Goal: Task Accomplishment & Management: Manage account settings

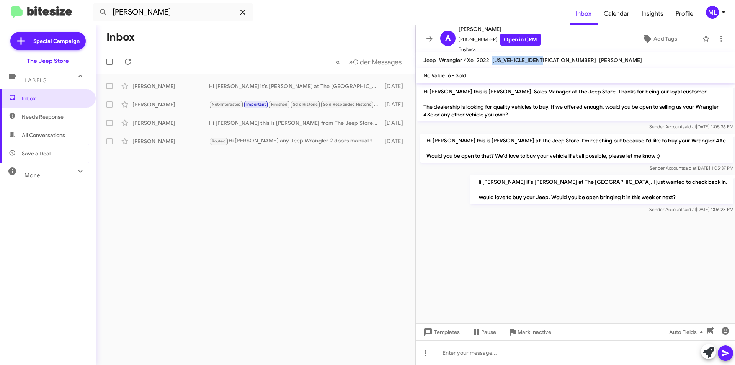
click at [245, 11] on icon at bounding box center [242, 12] width 9 height 9
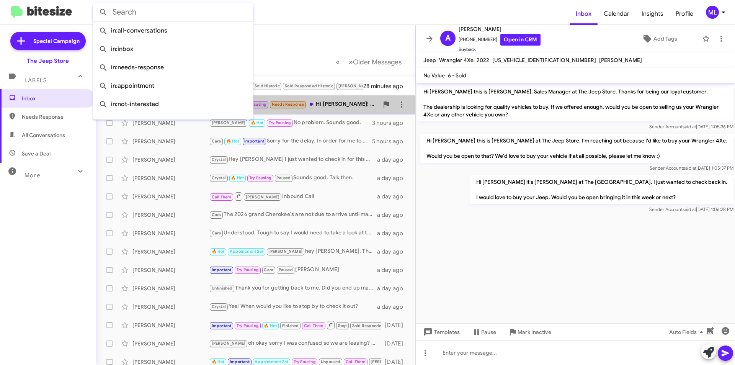
click at [342, 104] on div "Cara 🔥 Hot Try Pausing Needs Response Hi [PERSON_NAME]! I got up in a work meet…" at bounding box center [294, 104] width 170 height 9
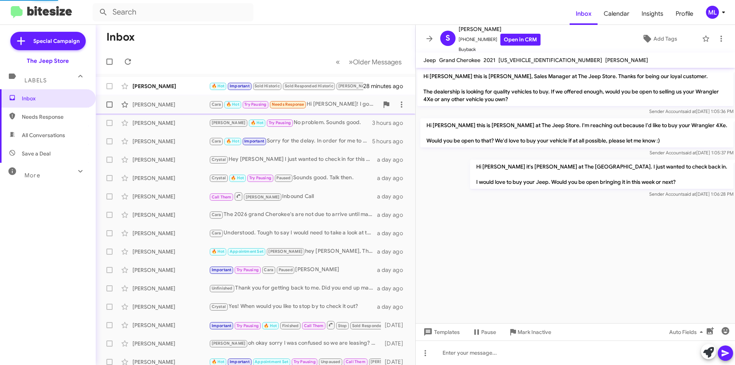
scroll to position [283, 0]
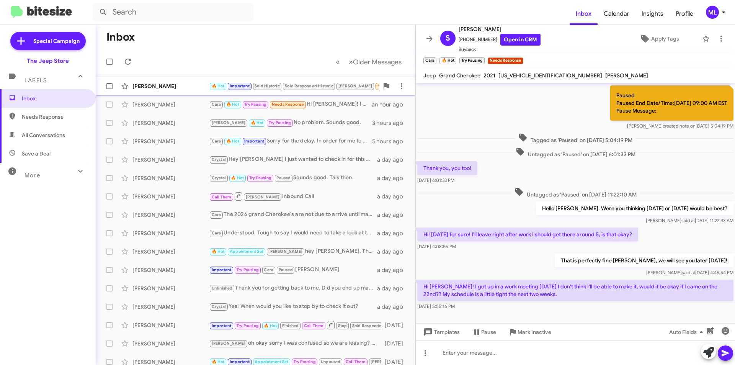
click at [177, 88] on div "[PERSON_NAME]" at bounding box center [170, 86] width 77 height 8
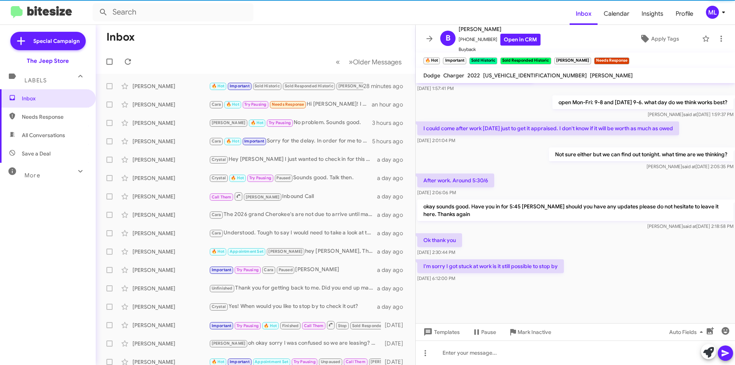
scroll to position [841, 0]
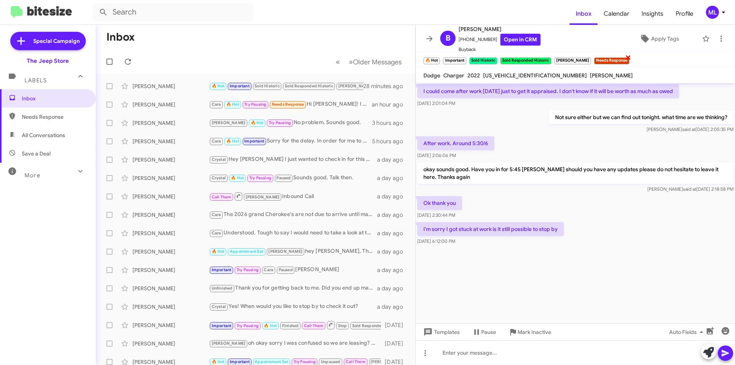
click at [625, 58] on span "×" at bounding box center [628, 56] width 6 height 9
click at [659, 38] on span "Apply Tags" at bounding box center [665, 39] width 28 height 14
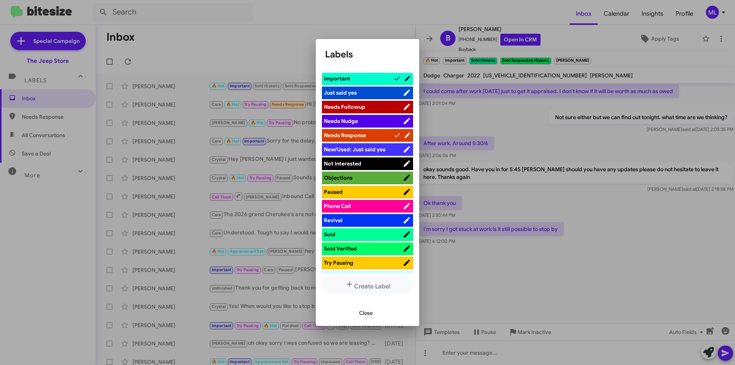
scroll to position [230, 0]
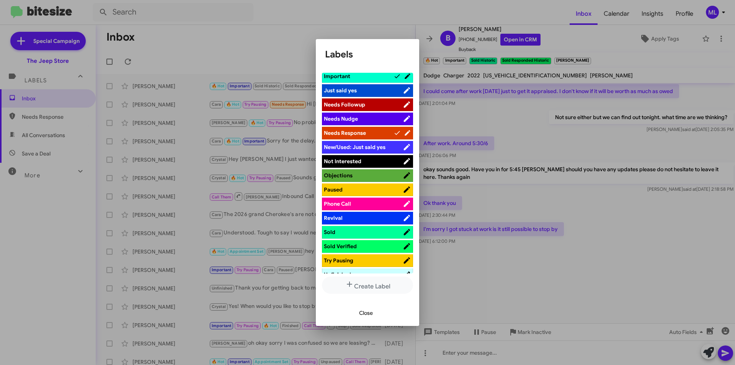
click at [365, 161] on span "Not Interested" at bounding box center [363, 161] width 79 height 8
click at [362, 312] on span "Close" at bounding box center [366, 313] width 14 height 14
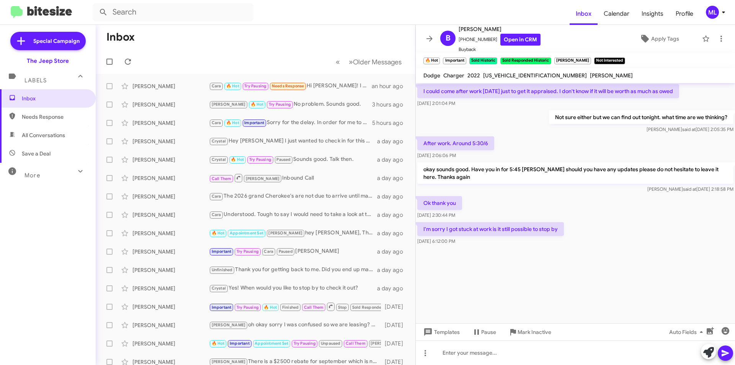
click at [178, 0] on mat-toolbar "Inbox Calendar Insights Profile ML" at bounding box center [367, 12] width 735 height 25
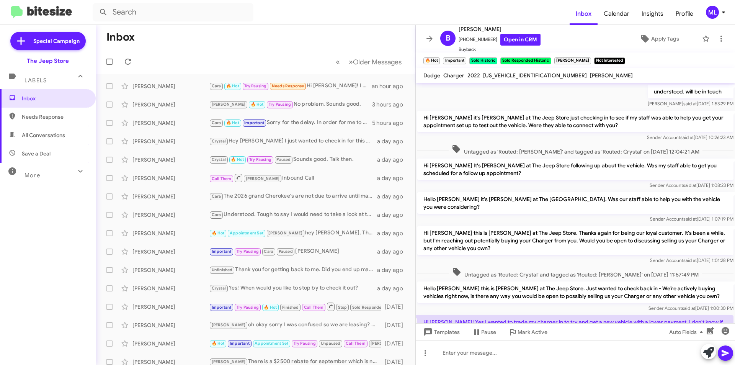
scroll to position [340, 0]
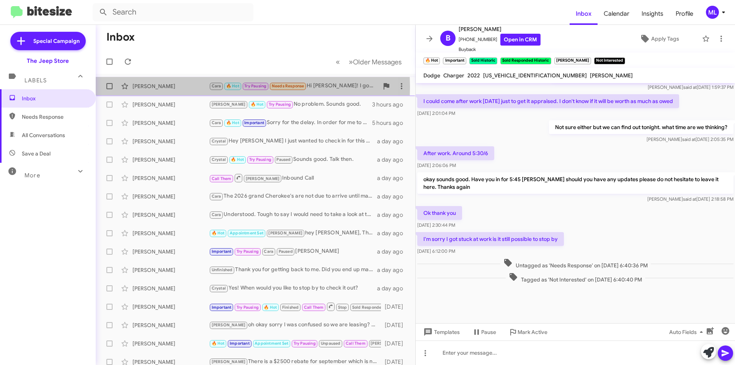
click at [161, 87] on div "[PERSON_NAME]" at bounding box center [170, 86] width 77 height 8
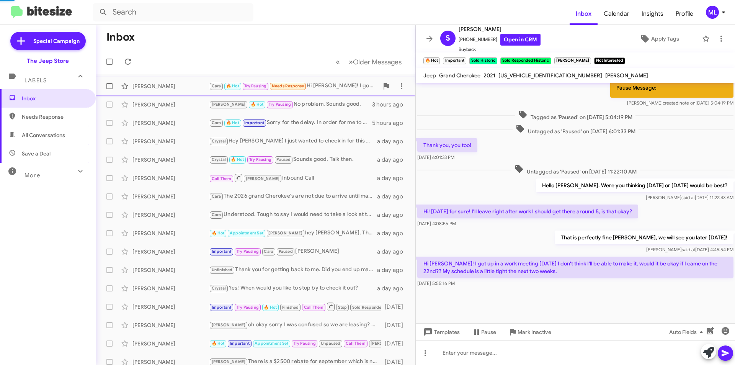
scroll to position [298, 0]
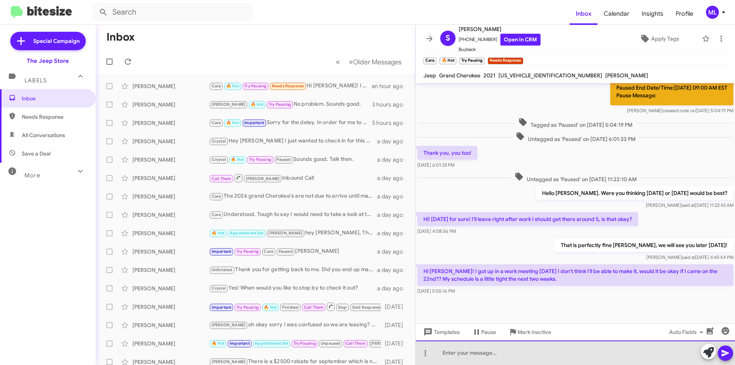
click at [567, 363] on div at bounding box center [575, 352] width 319 height 25
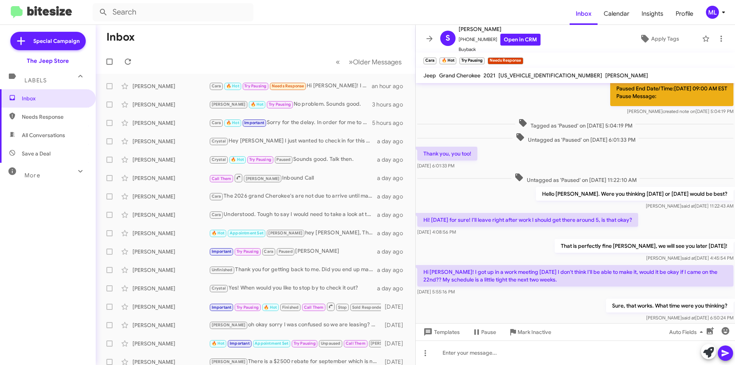
scroll to position [326, 0]
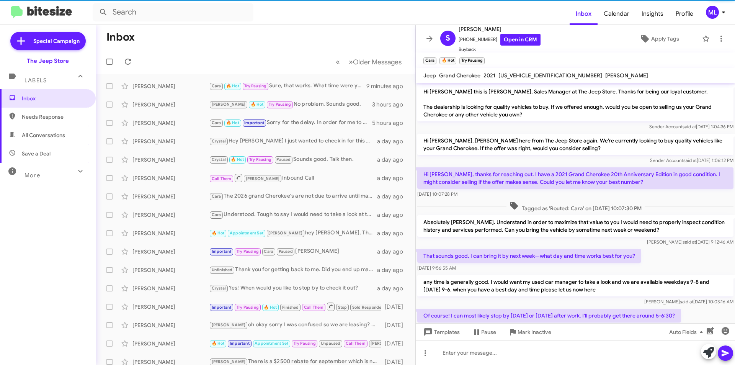
scroll to position [311, 0]
